Goal: Transaction & Acquisition: Purchase product/service

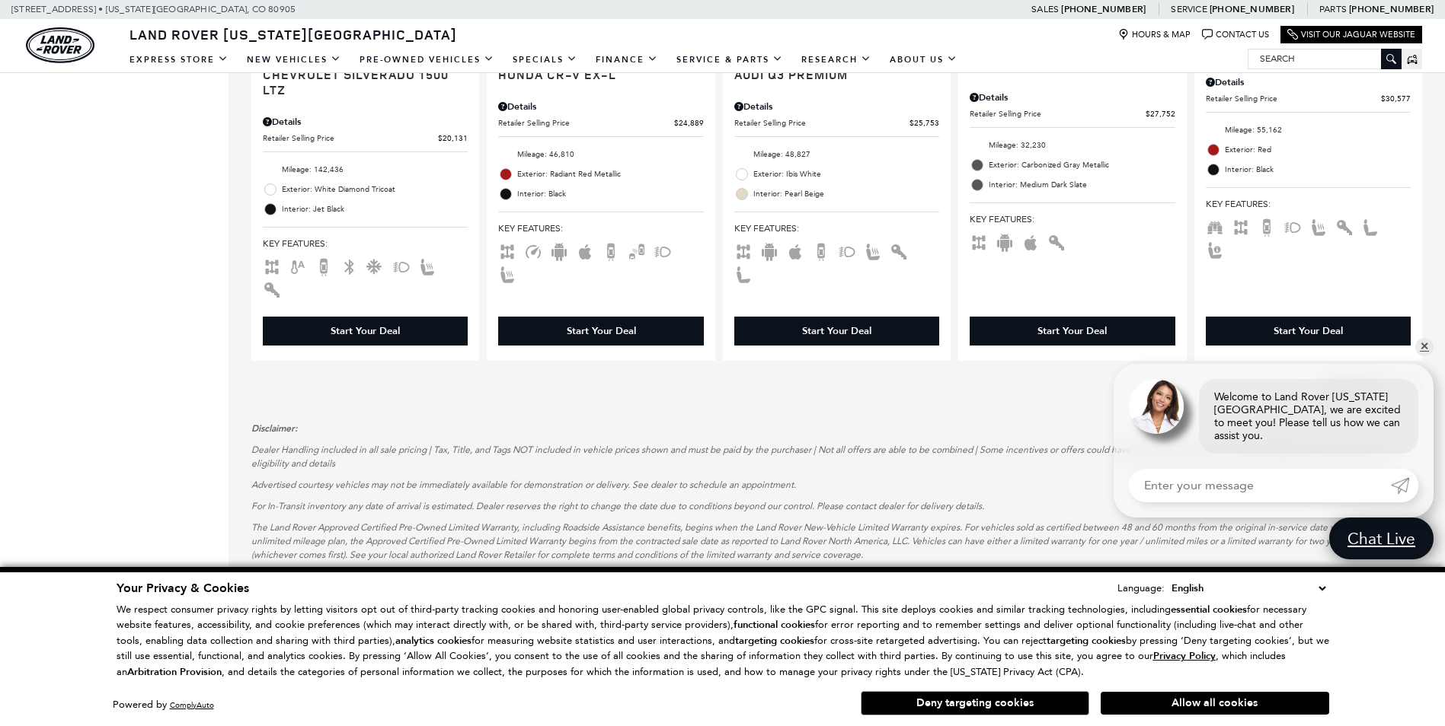
scroll to position [2361, 0]
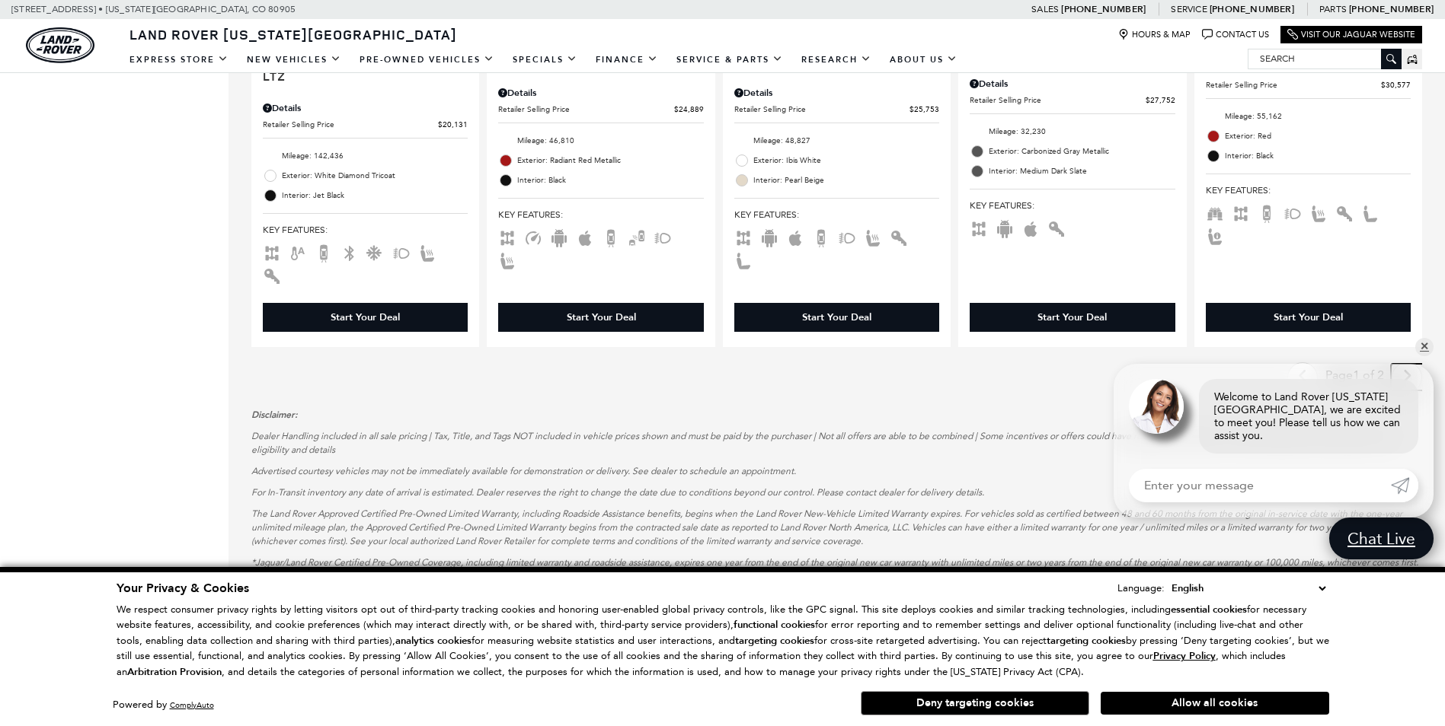
click at [1407, 364] on link "Next - Page" at bounding box center [1407, 377] width 33 height 27
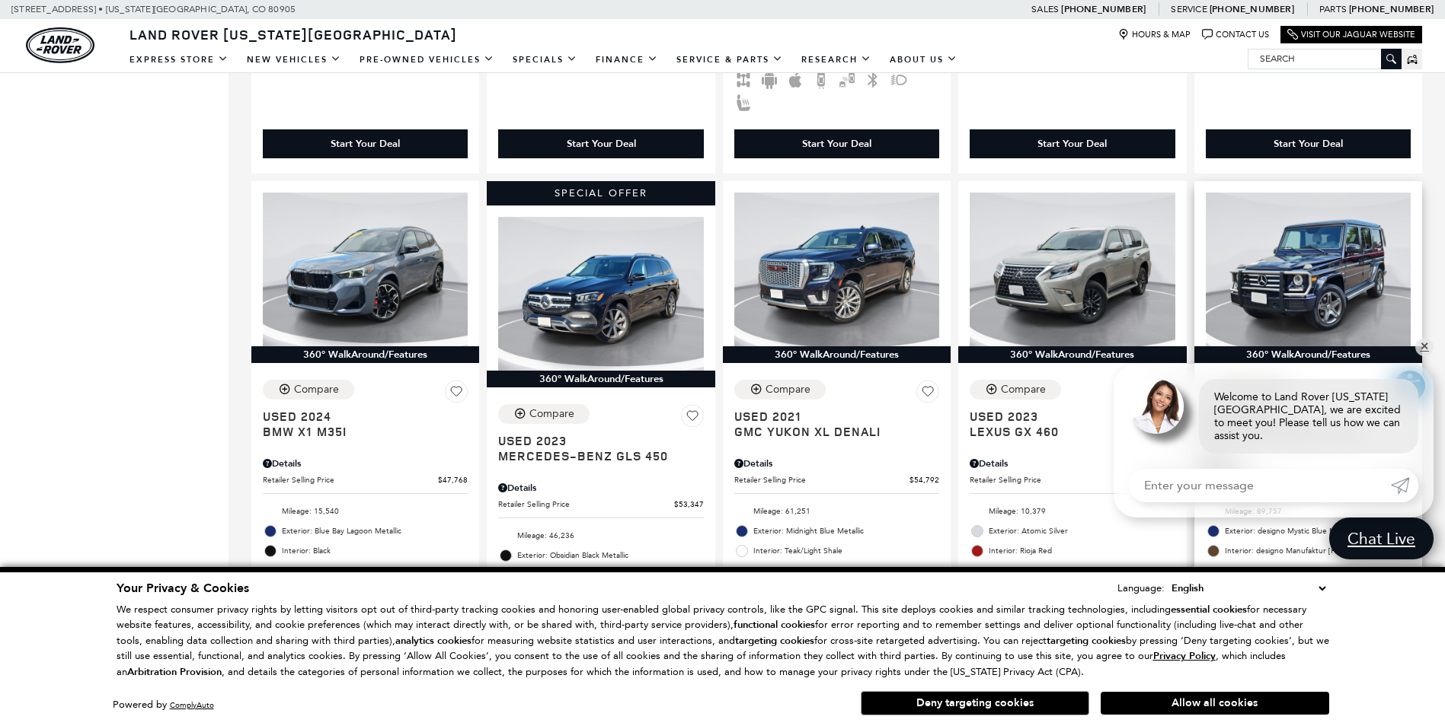
scroll to position [990, 0]
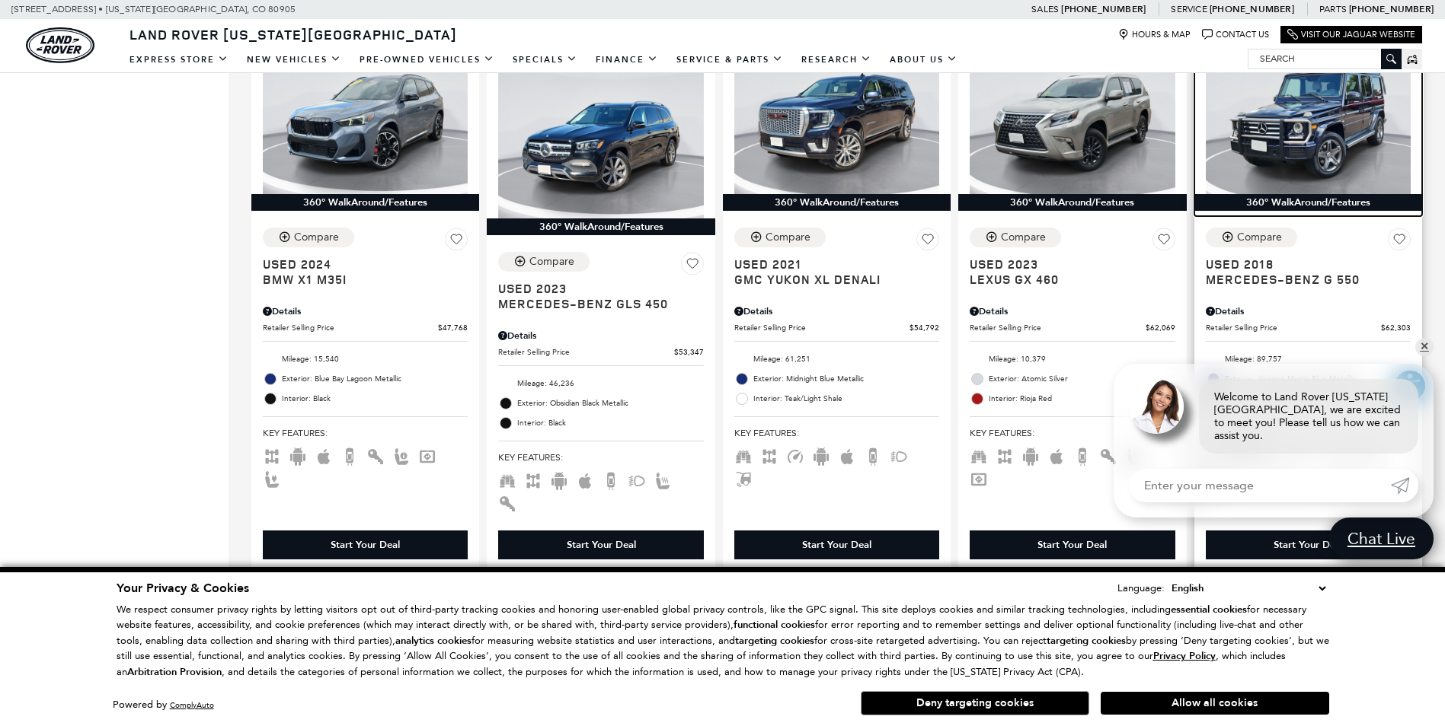
click at [1320, 107] on img at bounding box center [1307, 117] width 205 height 154
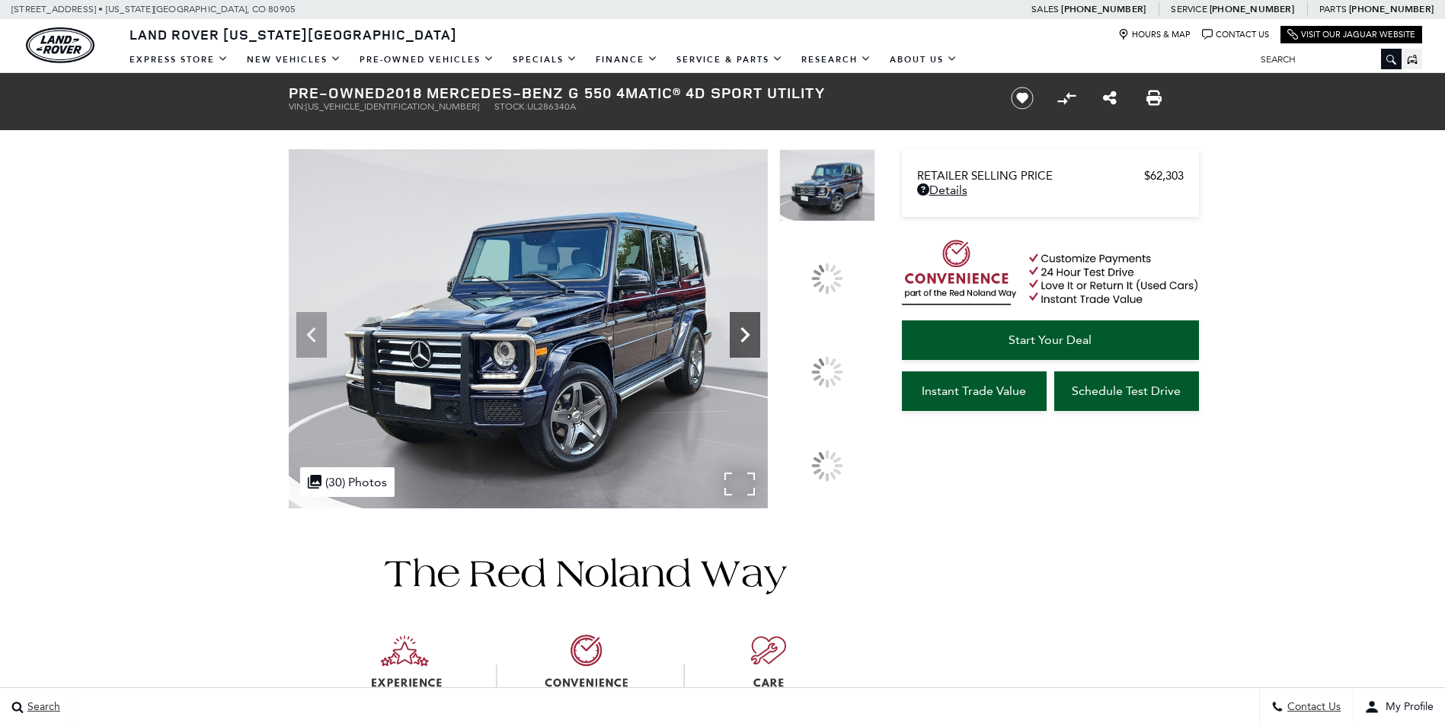
click at [760, 350] on icon at bounding box center [745, 335] width 30 height 30
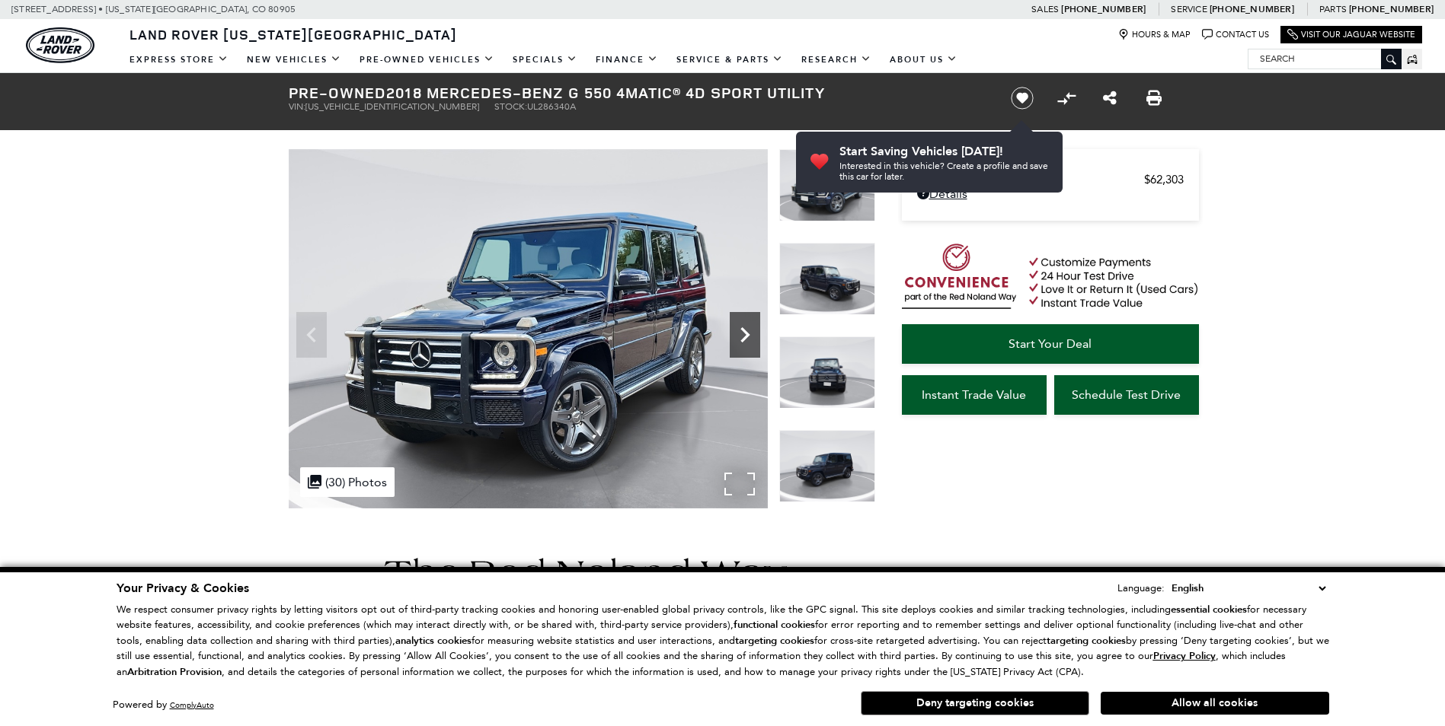
click at [744, 334] on icon "Next" at bounding box center [745, 335] width 30 height 30
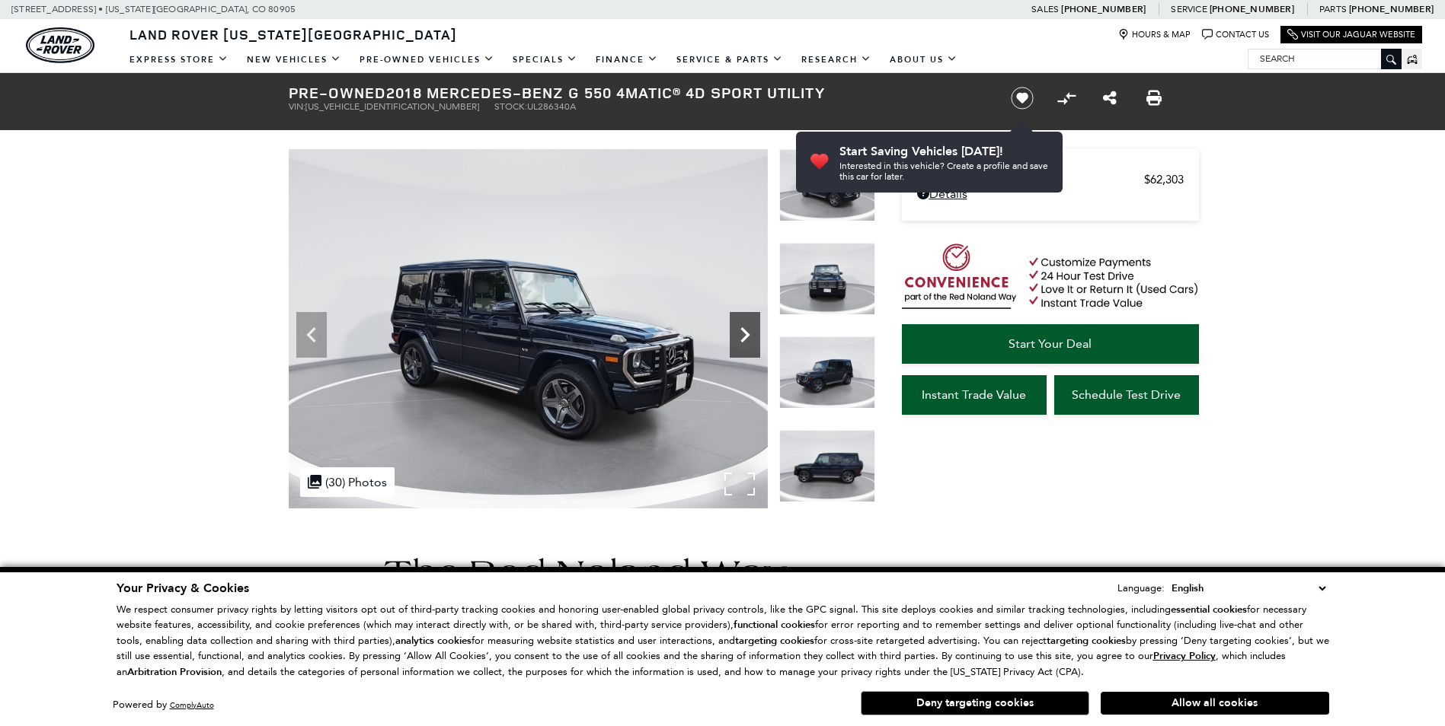
click at [755, 342] on icon "Next" at bounding box center [745, 335] width 30 height 30
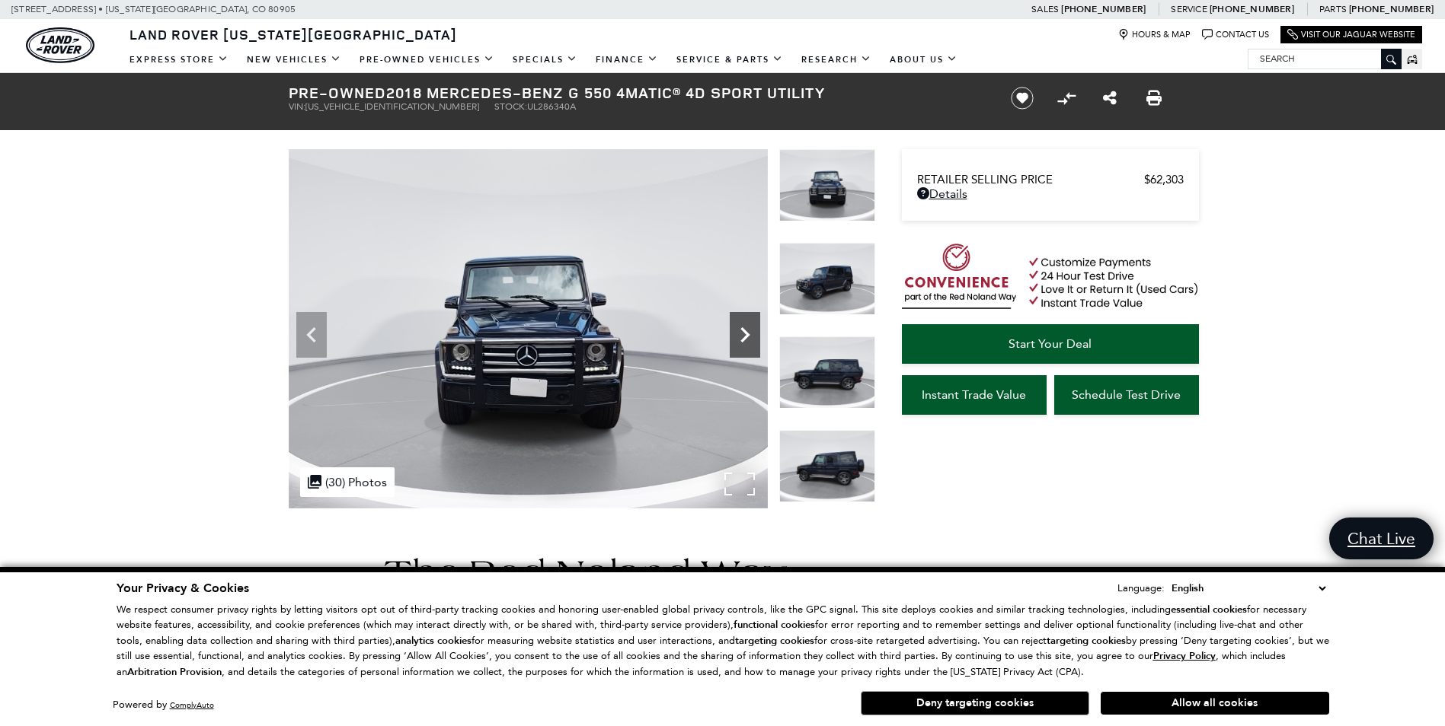
click at [755, 342] on icon "Next" at bounding box center [745, 335] width 30 height 30
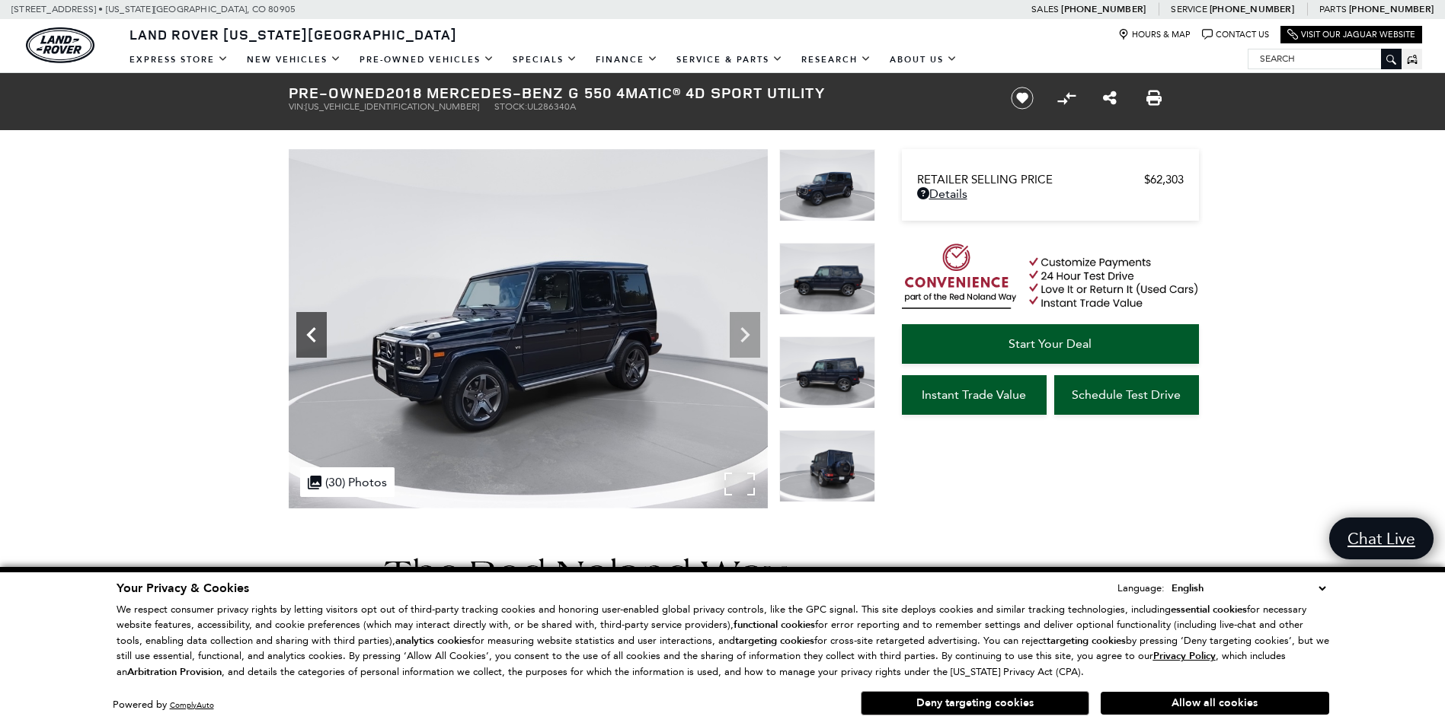
click at [296, 340] on icon "Previous" at bounding box center [311, 335] width 30 height 30
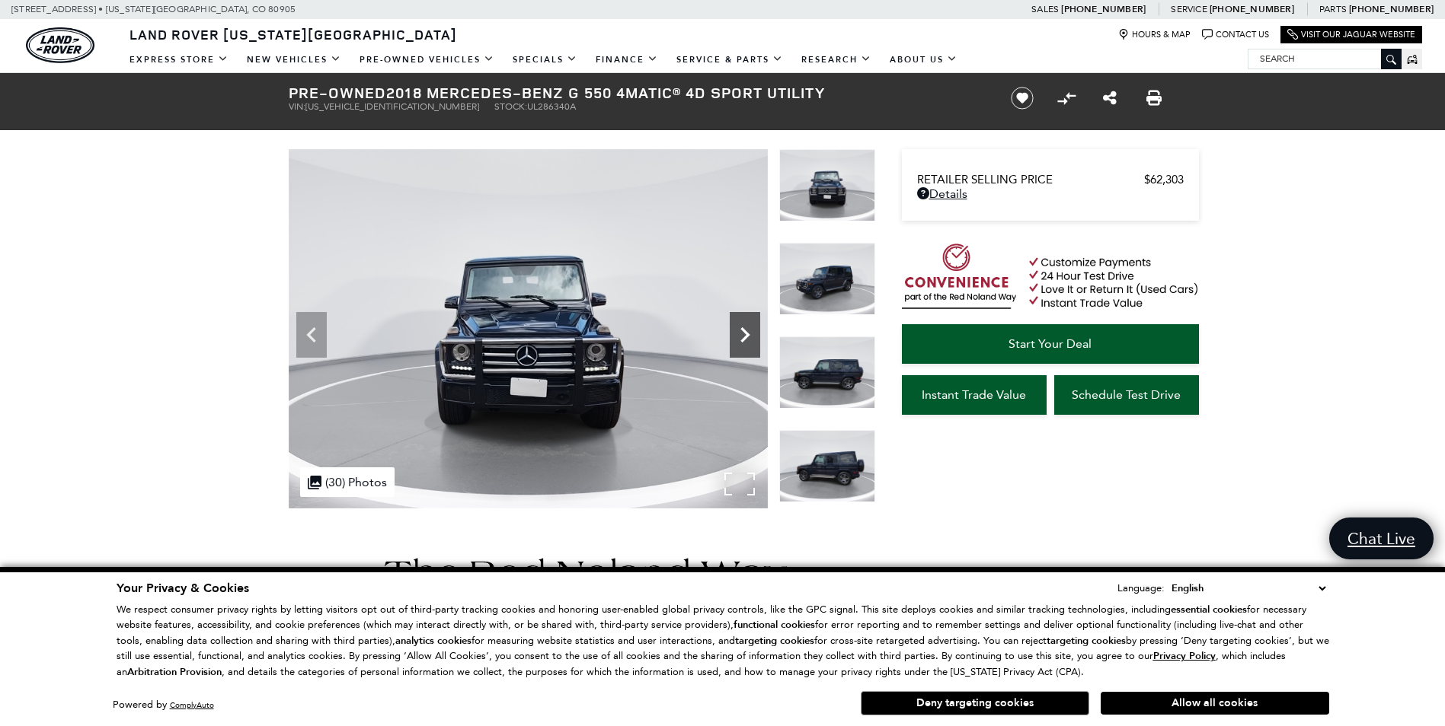
click at [736, 330] on icon "Next" at bounding box center [745, 335] width 30 height 30
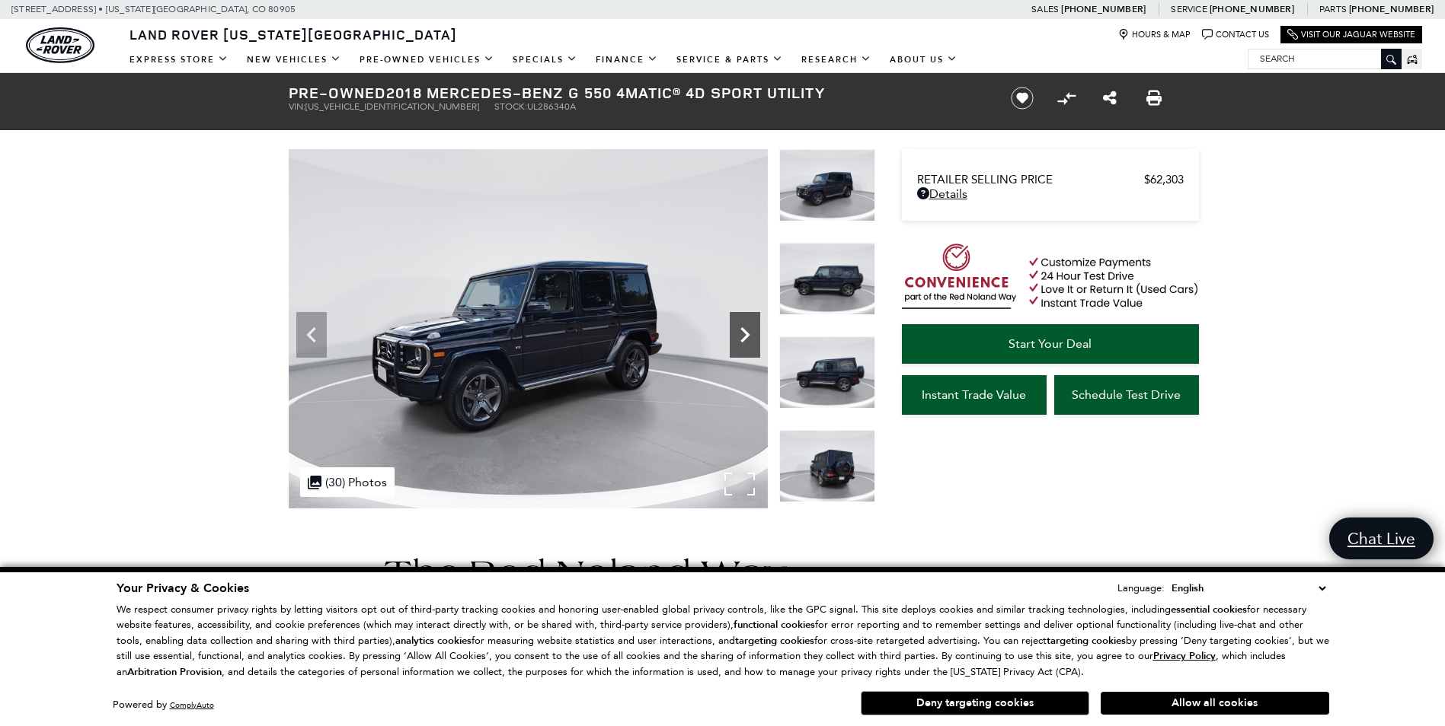
click at [736, 330] on icon "Next" at bounding box center [745, 335] width 30 height 30
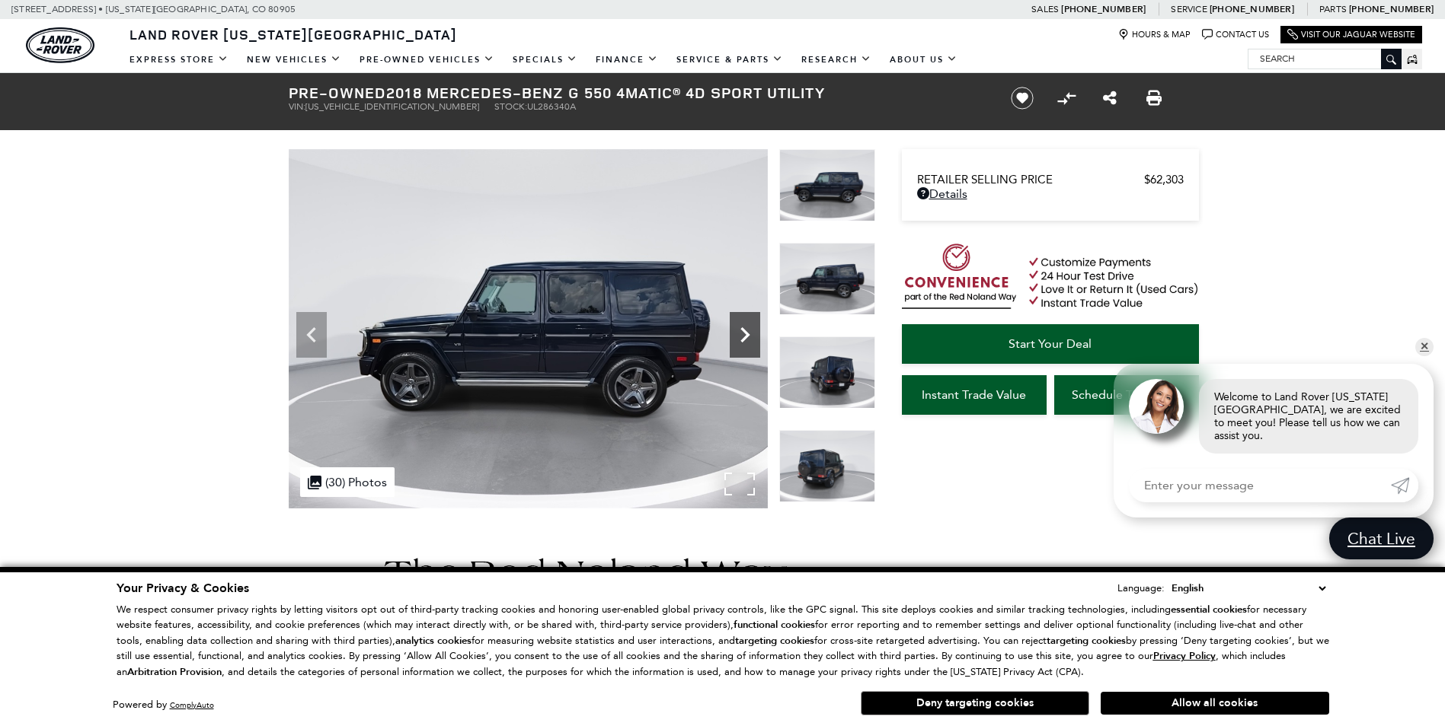
click at [736, 330] on icon "Next" at bounding box center [745, 335] width 30 height 30
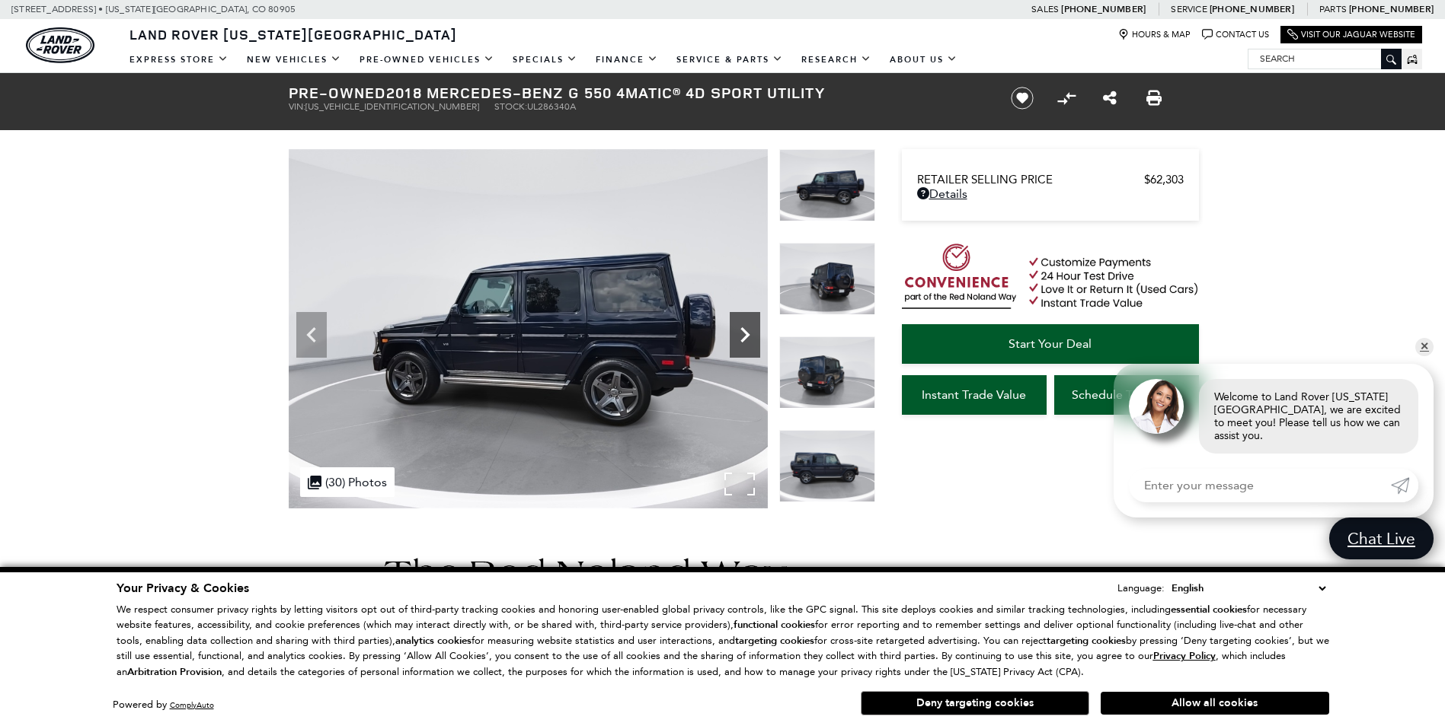
click at [736, 330] on icon "Next" at bounding box center [745, 335] width 30 height 30
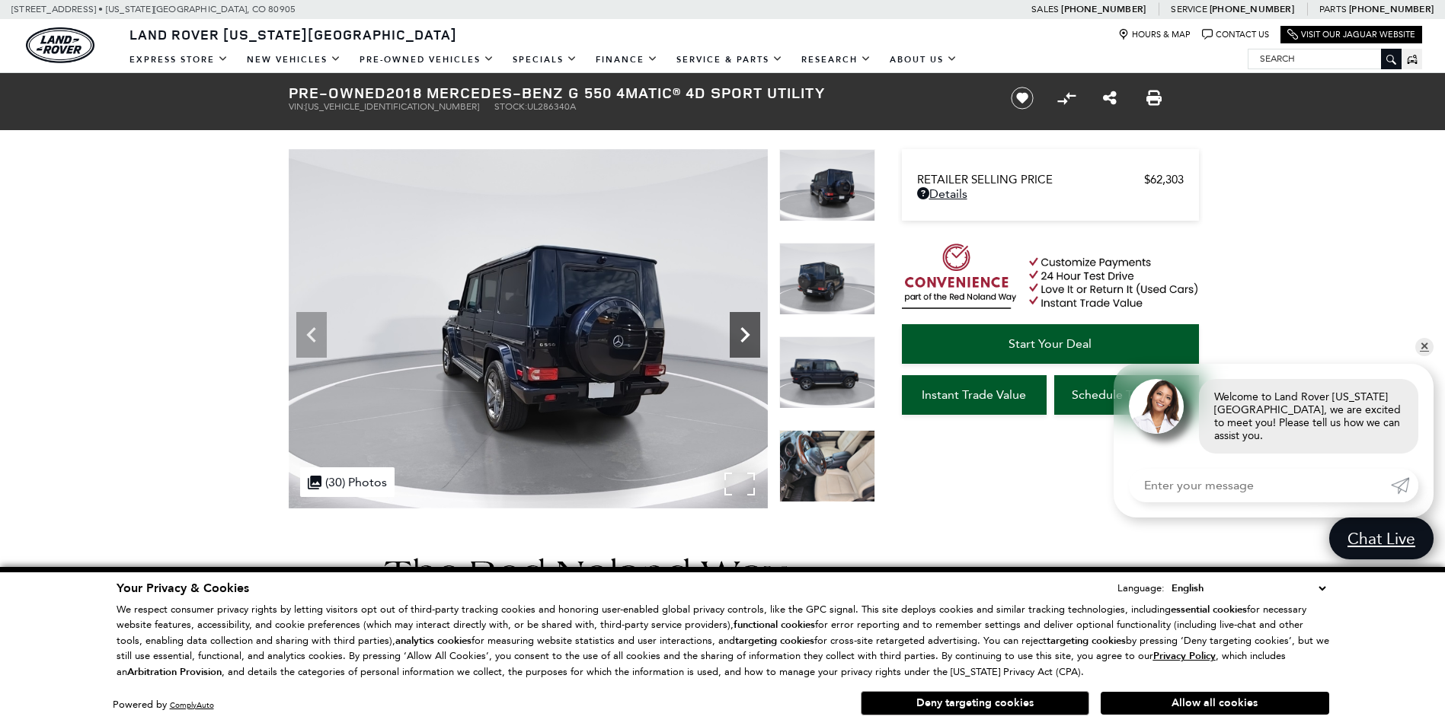
click at [736, 330] on icon "Next" at bounding box center [745, 335] width 30 height 30
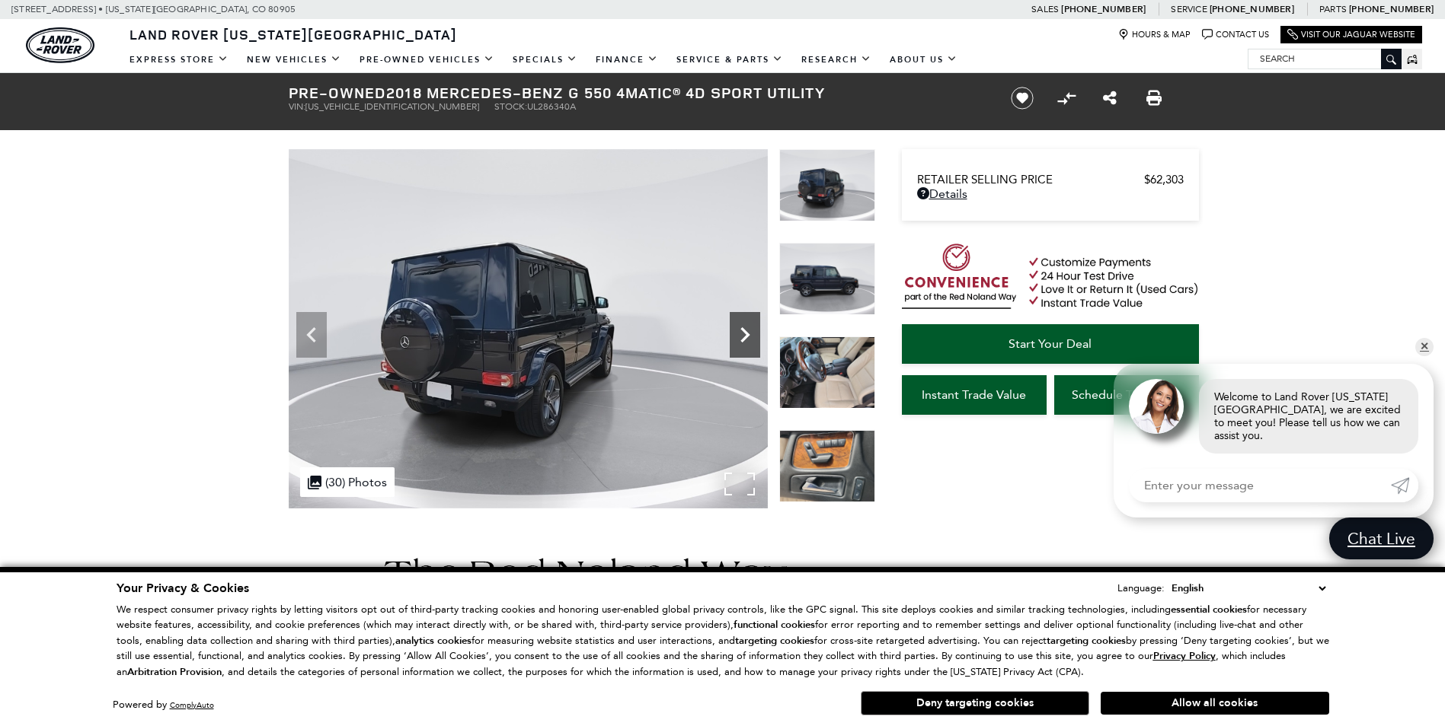
click at [736, 330] on icon "Next" at bounding box center [745, 335] width 30 height 30
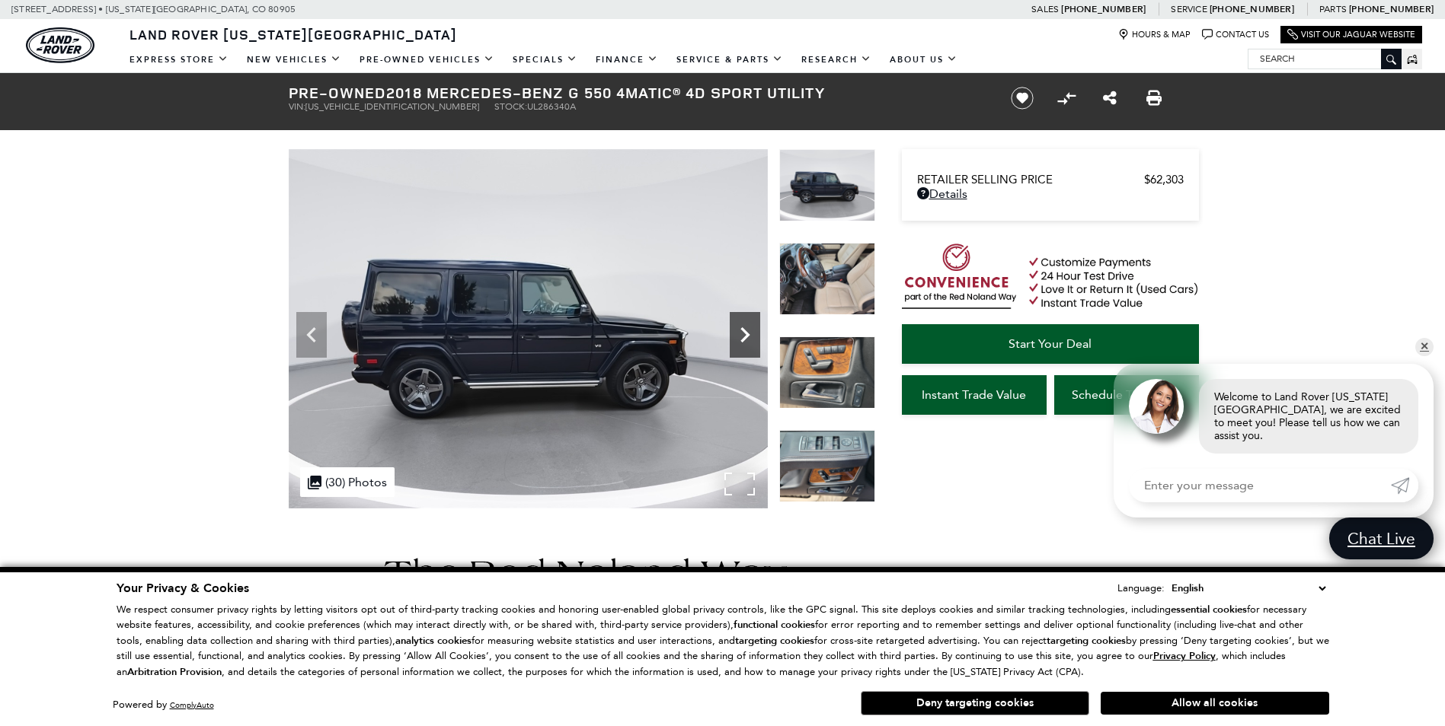
click at [736, 330] on icon "Next" at bounding box center [745, 335] width 30 height 30
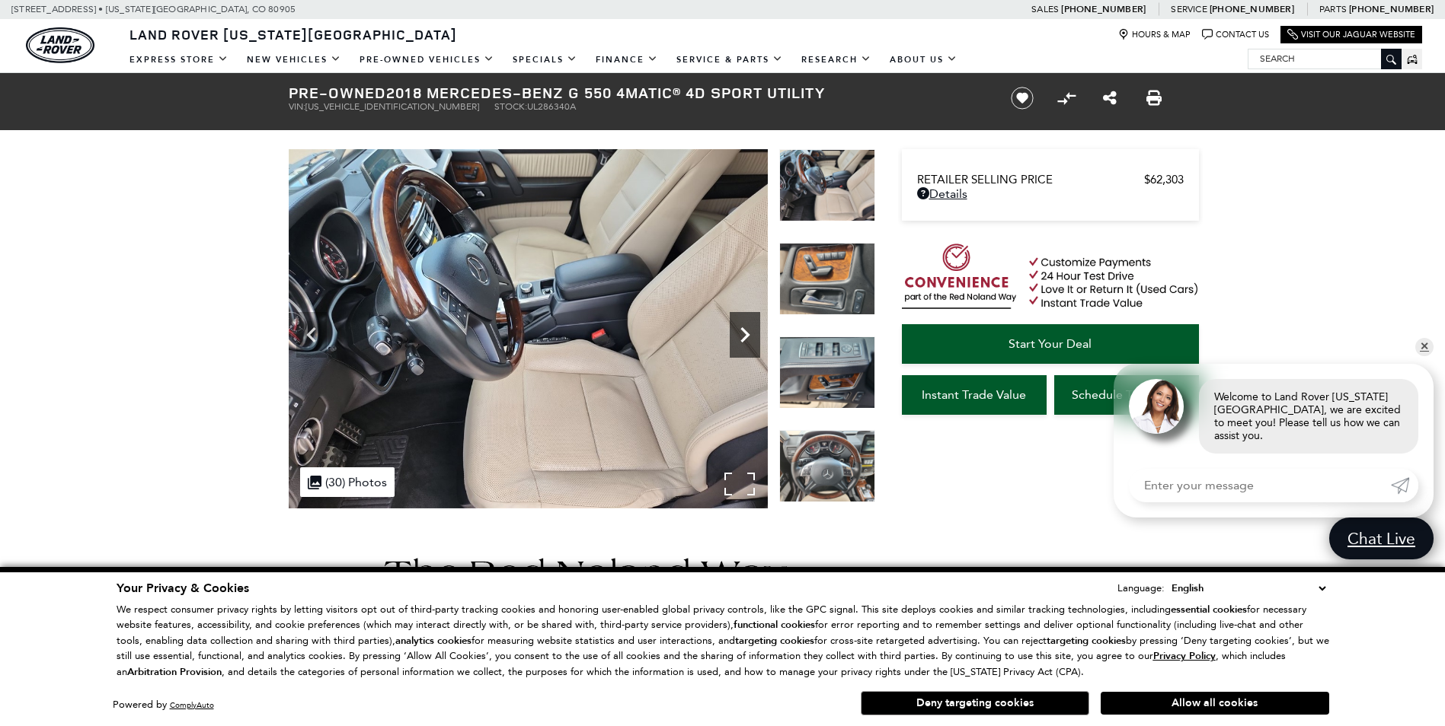
click at [736, 330] on icon "Next" at bounding box center [745, 335] width 30 height 30
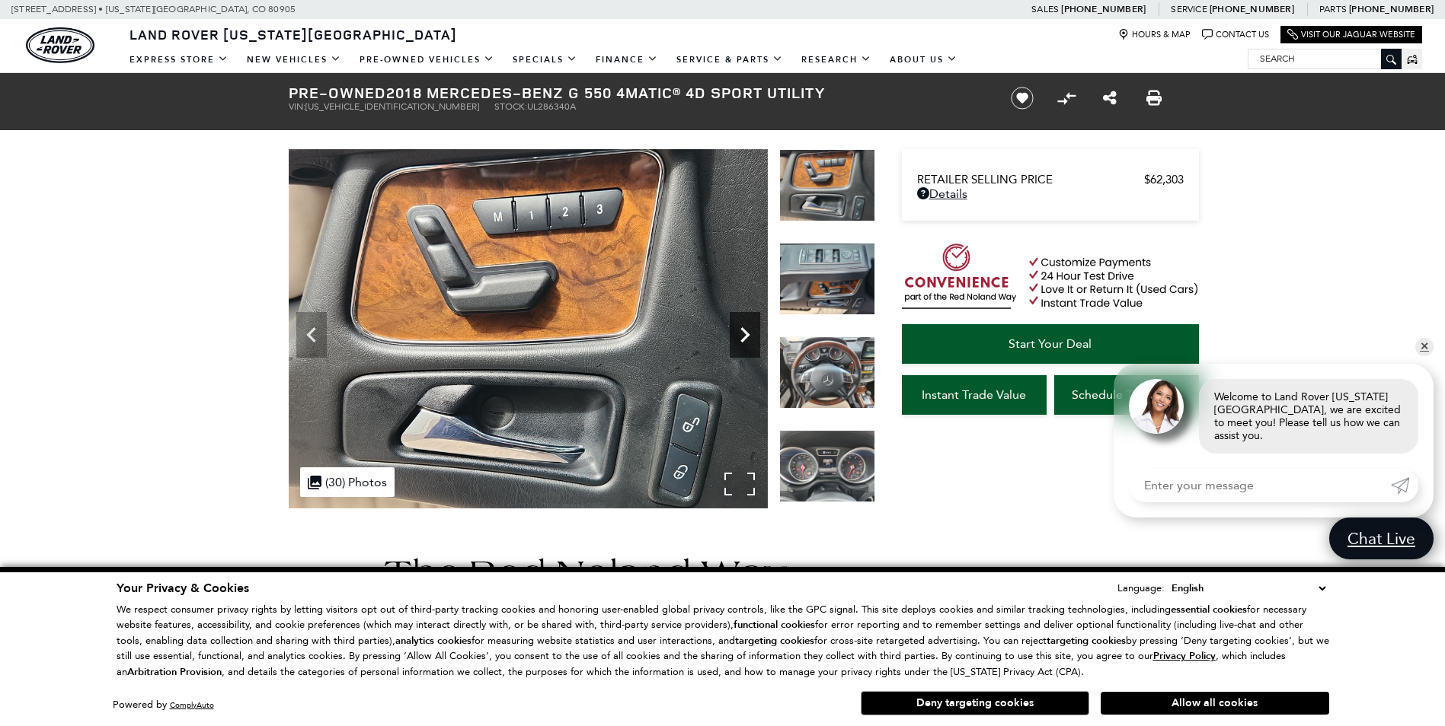
click at [736, 330] on icon "Next" at bounding box center [745, 335] width 30 height 30
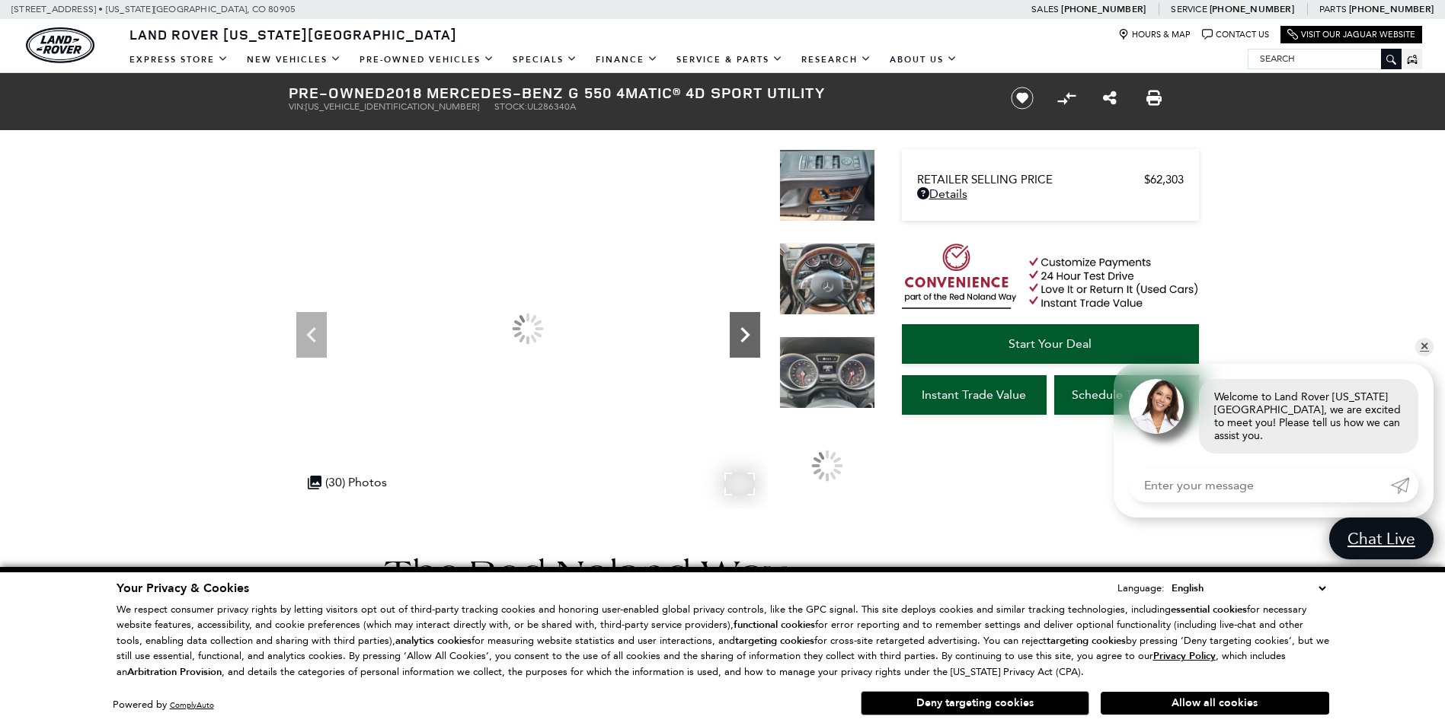
click at [736, 330] on icon "Next" at bounding box center [745, 335] width 30 height 30
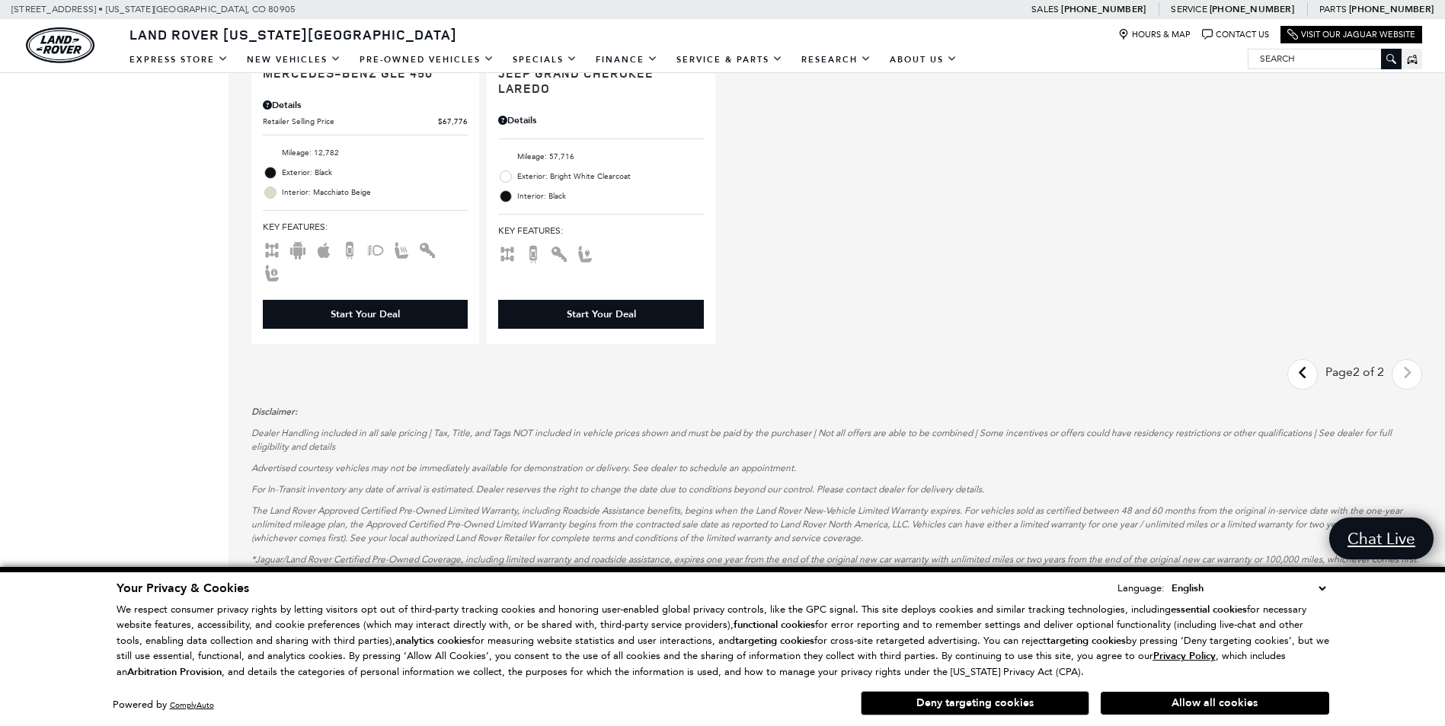
scroll to position [1752, 0]
